Goal: Browse casually

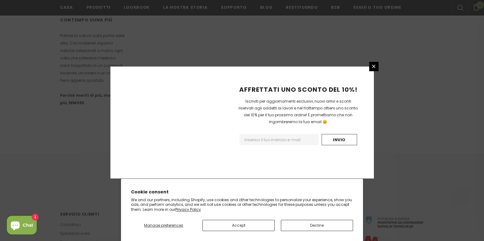
scroll to position [396, 0]
